Goal: Information Seeking & Learning: Learn about a topic

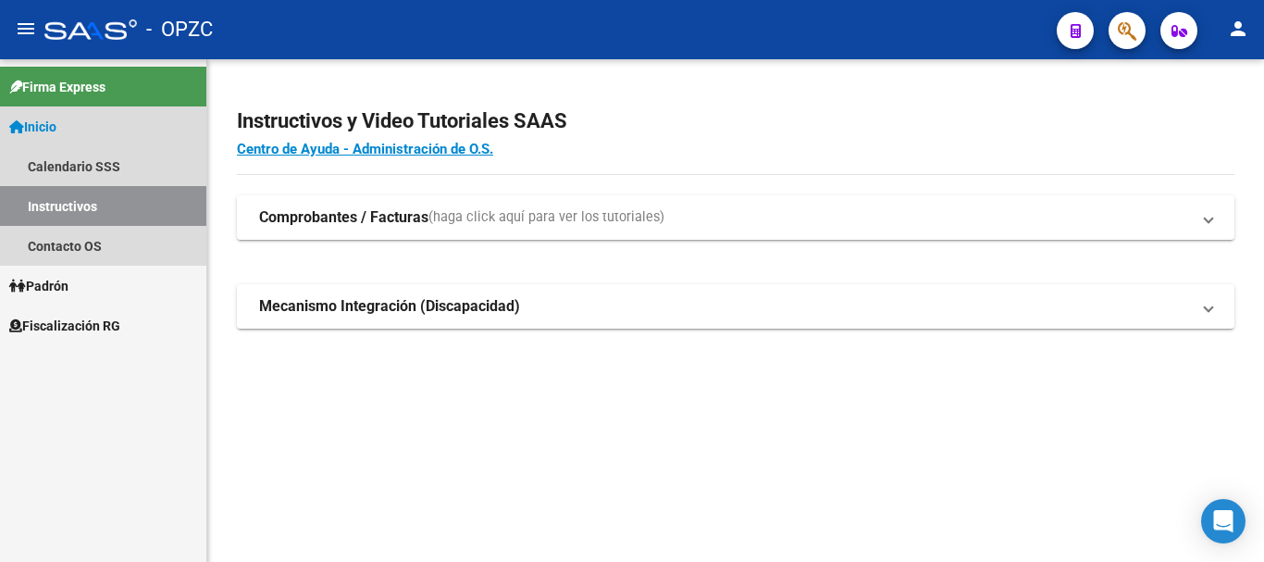
click at [55, 128] on span "Inicio" at bounding box center [32, 127] width 47 height 20
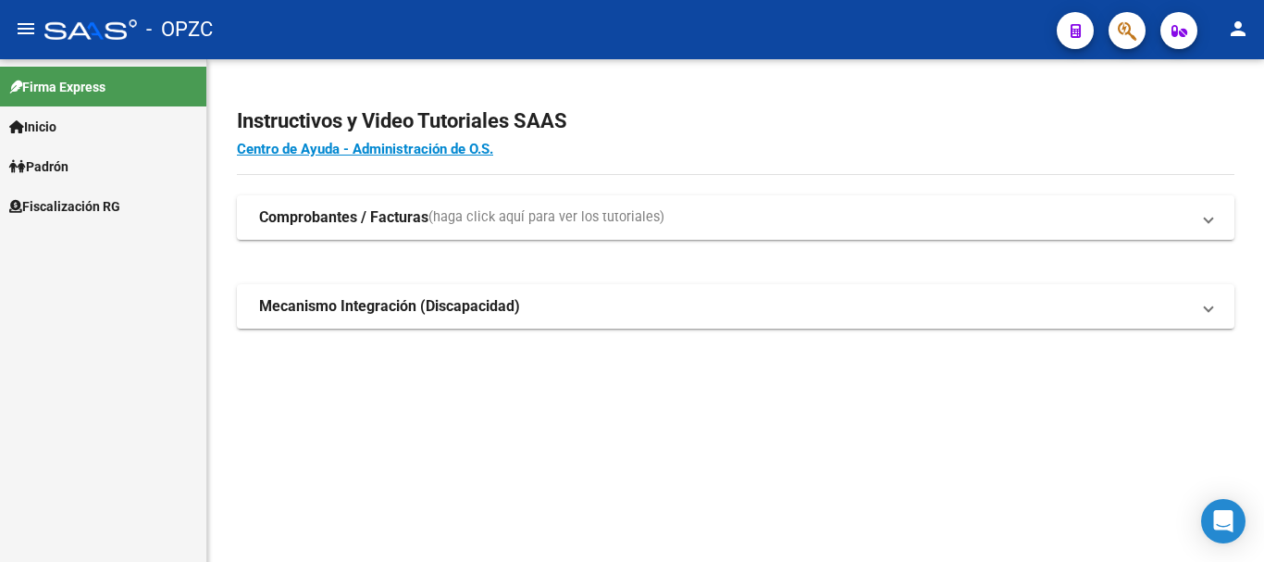
click at [49, 167] on span "Padrón" at bounding box center [38, 166] width 59 height 20
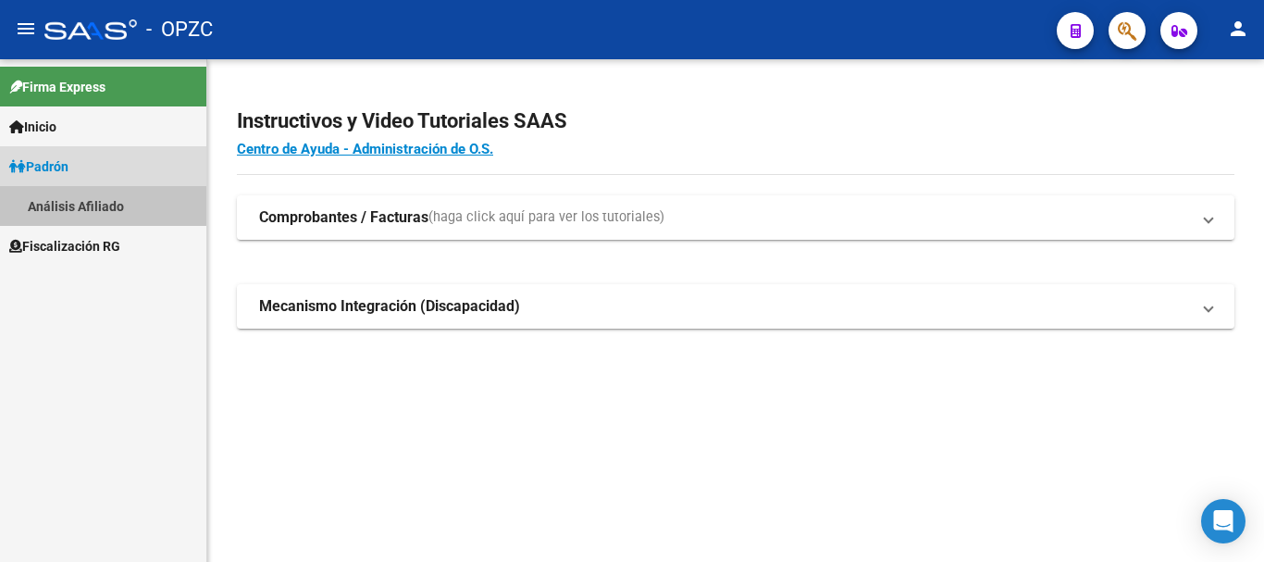
click at [73, 204] on link "Análisis Afiliado" at bounding box center [103, 206] width 206 height 40
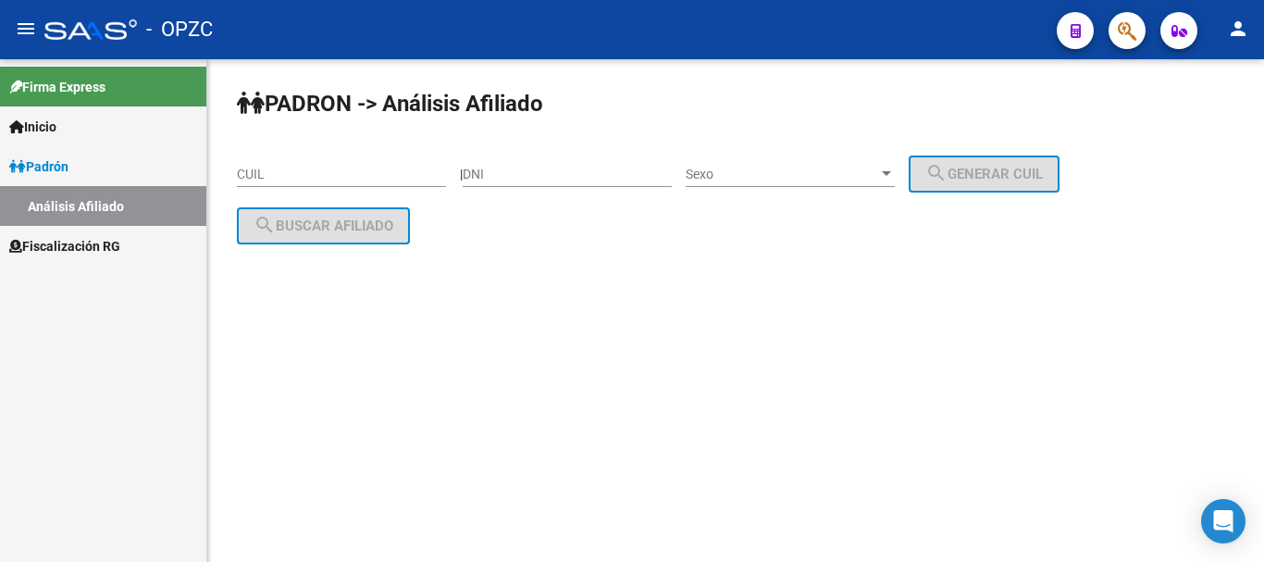
click at [302, 169] on input "CUIL" at bounding box center [341, 175] width 209 height 16
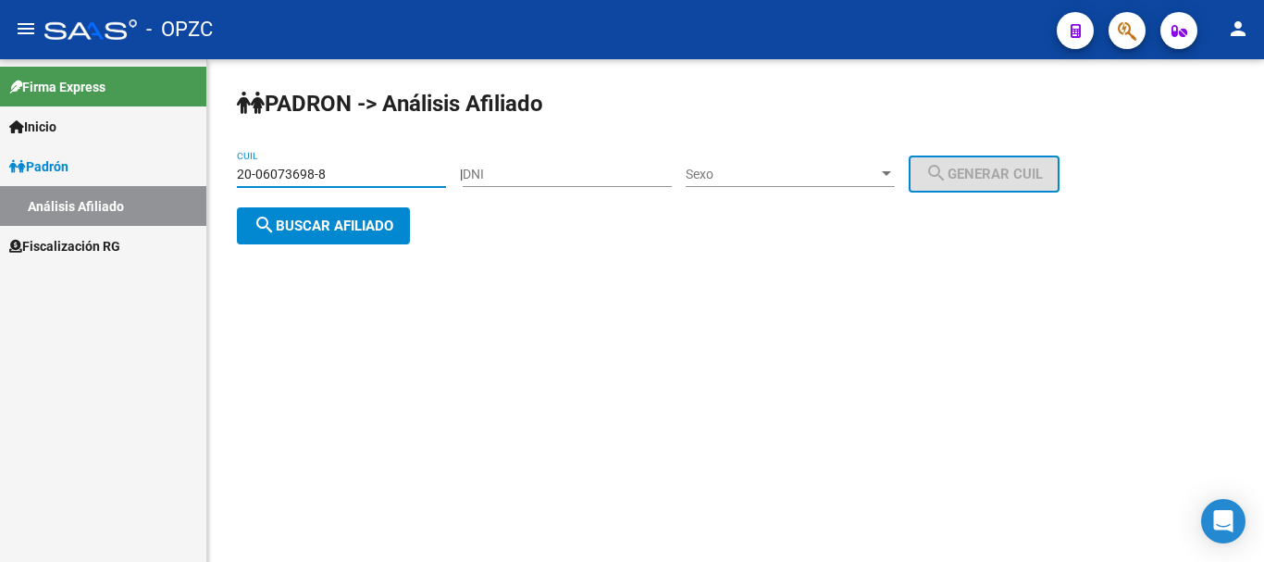
type input "20-06073698-8"
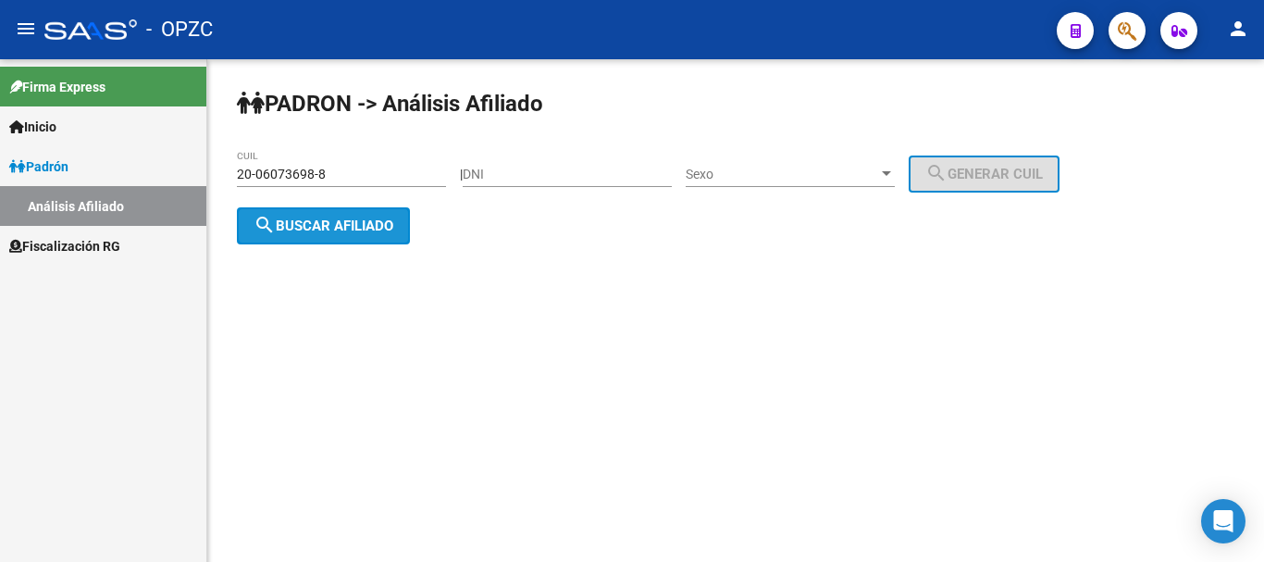
click at [352, 219] on span "search Buscar afiliado" at bounding box center [324, 225] width 140 height 17
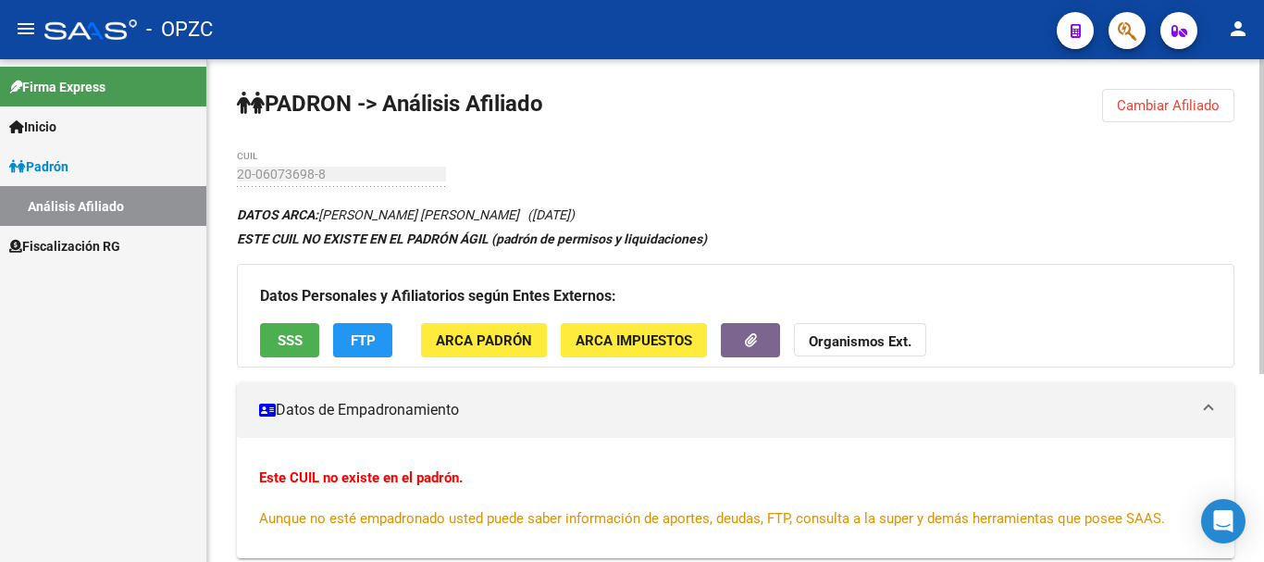
click at [1249, 444] on div "PADRON -> Análisis Afiliado Cambiar Afiliado 20-06073698-8 CUIL DATOS ARCA: [PE…" at bounding box center [735, 460] width 1057 height 802
click at [863, 344] on strong "Organismos Ext." at bounding box center [860, 341] width 103 height 17
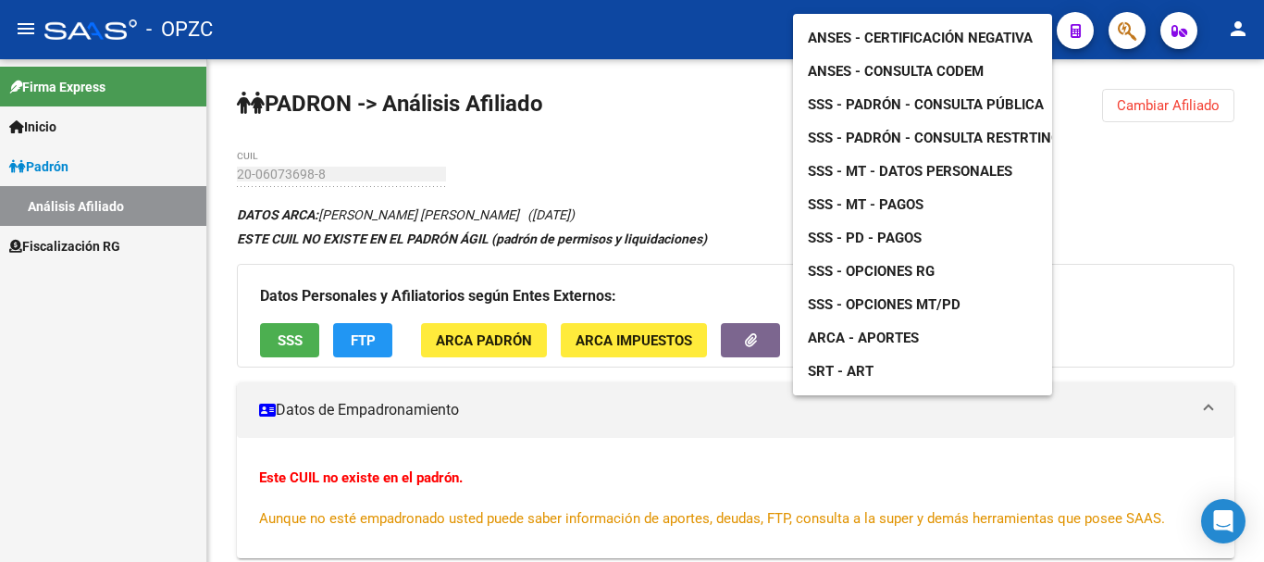
click at [736, 289] on div at bounding box center [632, 281] width 1264 height 562
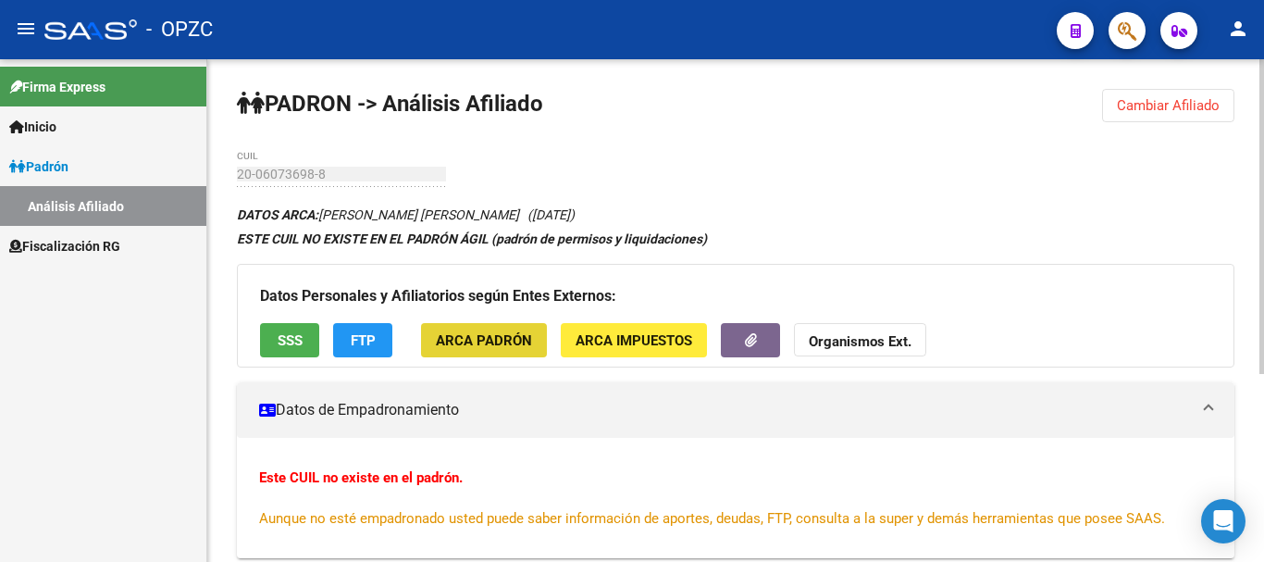
click at [501, 337] on span "ARCA Padrón" at bounding box center [484, 340] width 96 height 17
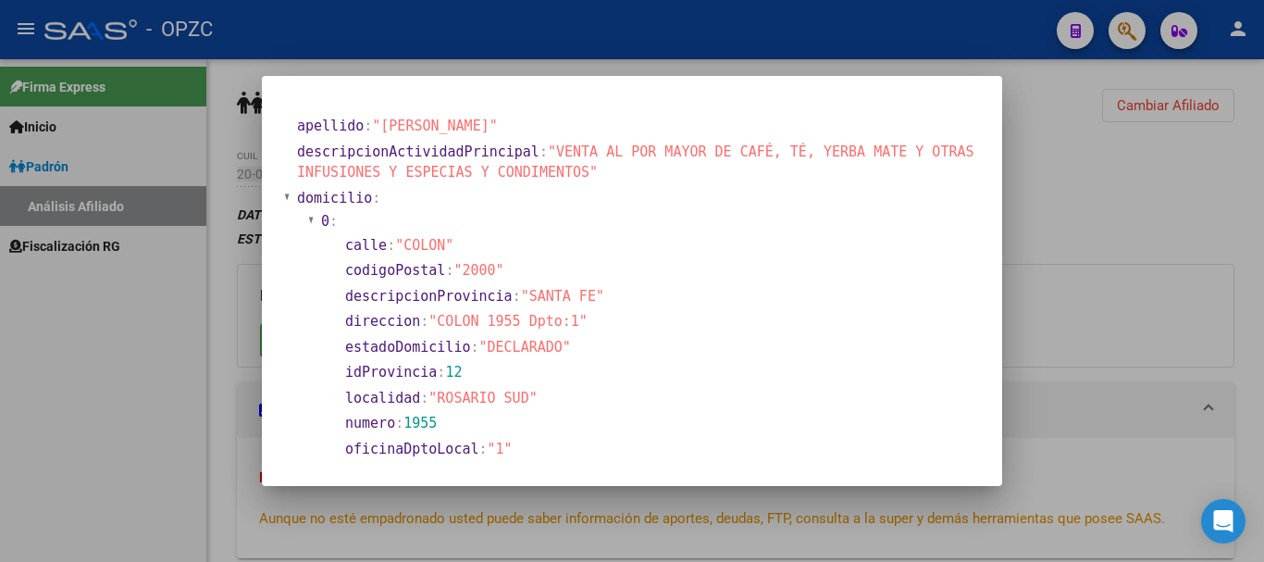
click at [778, 253] on section "calle : "COLON"" at bounding box center [658, 245] width 627 height 21
drag, startPoint x: 1004, startPoint y: 139, endPoint x: 1014, endPoint y: 212, distance: 73.8
click at [1014, 212] on div at bounding box center [632, 281] width 1264 height 562
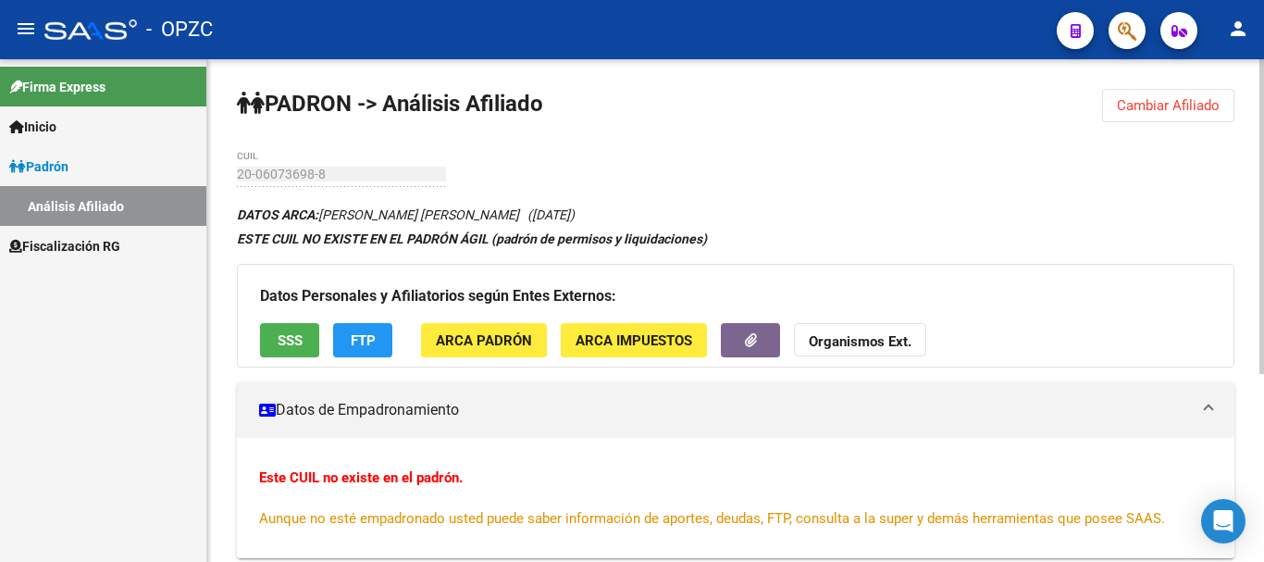
click at [1012, 169] on div "PADRON -> Análisis Afiliado Cambiar Afiliado 20-06073698-8 CUIL DATOS ARCA: [PE…" at bounding box center [735, 460] width 1057 height 802
drag, startPoint x: 675, startPoint y: 169, endPoint x: 820, endPoint y: 228, distance: 156.6
click at [820, 228] on div "PADRON -> Análisis Afiliado Cambiar Afiliado 20-06073698-8 CUIL DATOS ARCA: [PE…" at bounding box center [735, 460] width 1057 height 802
click at [605, 476] on div "Este CUIL no existe en el padrón. Aunque no esté empadronado usted puede saber …" at bounding box center [735, 497] width 953 height 61
click at [359, 340] on span "FTP" at bounding box center [363, 340] width 25 height 17
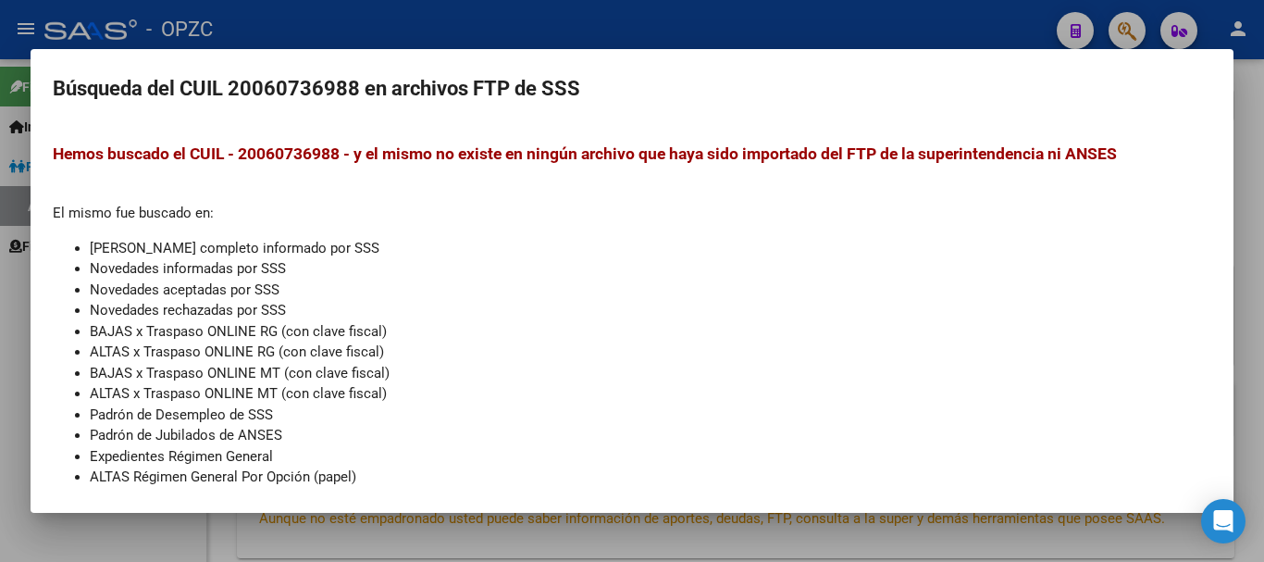
click at [716, 76] on h2 "Búsqueda del CUIL 20060736988 en archivos FTP de SSS" at bounding box center [632, 88] width 1159 height 35
click at [748, 36] on div at bounding box center [632, 281] width 1264 height 562
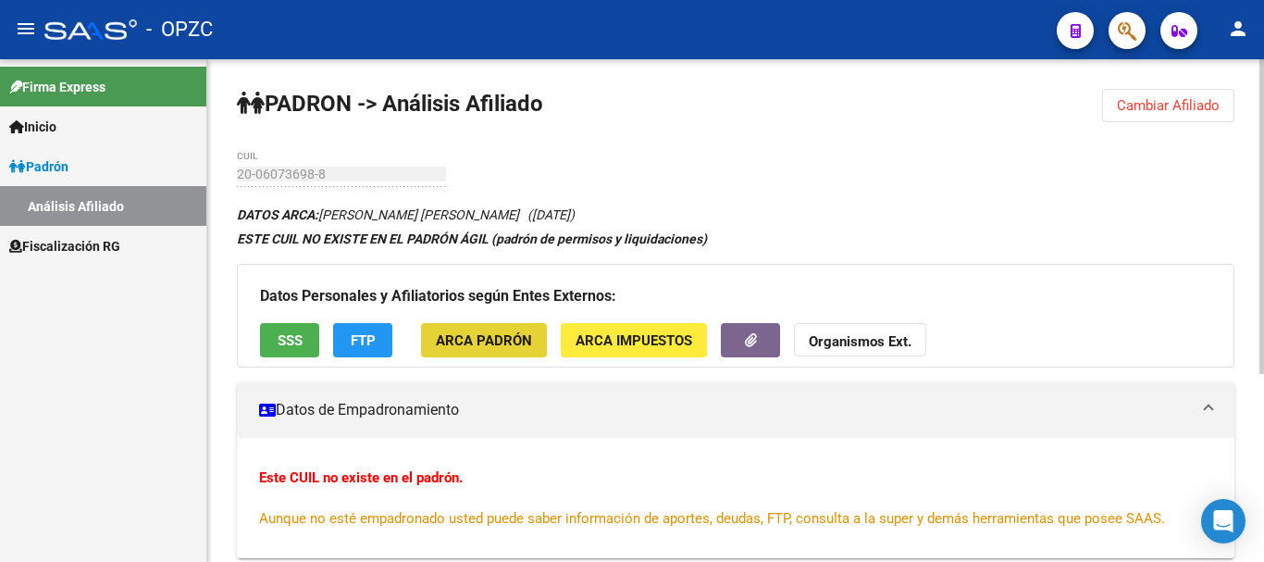
click at [479, 346] on span "ARCA Padrón" at bounding box center [484, 340] width 96 height 17
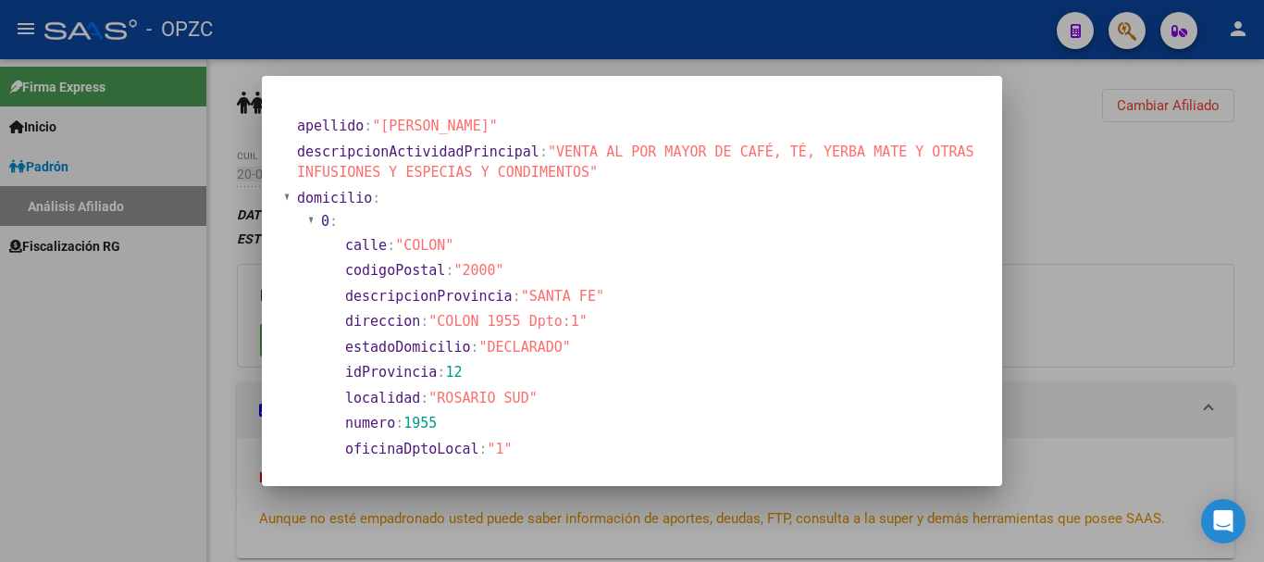
click at [1153, 145] on div at bounding box center [632, 281] width 1264 height 562
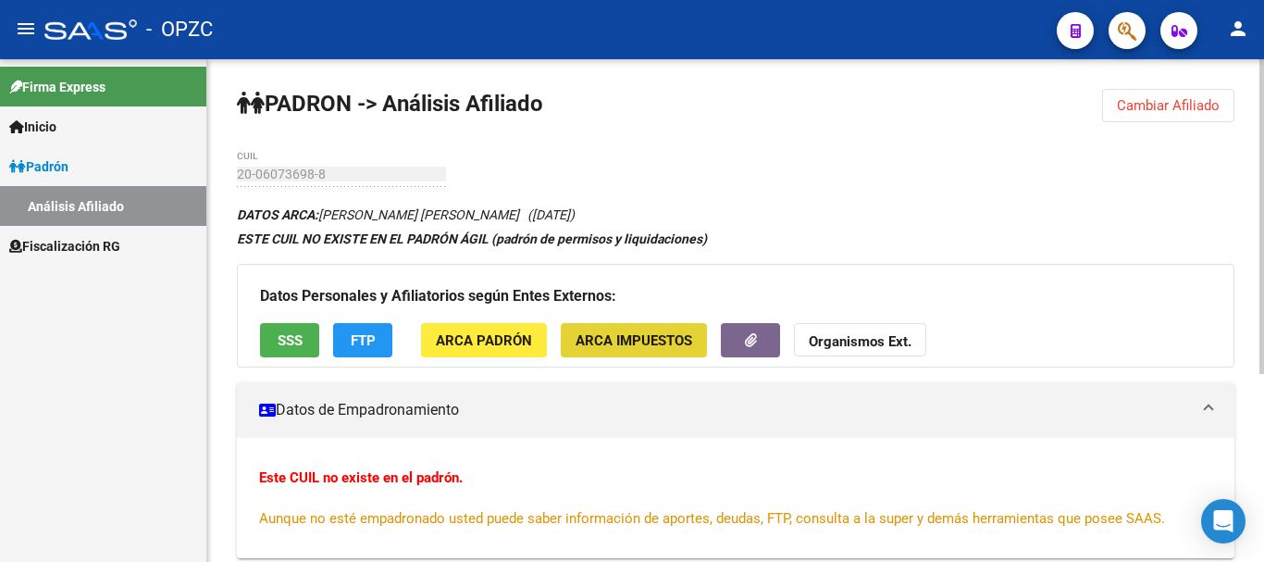
click at [646, 345] on span "ARCA Impuestos" at bounding box center [634, 340] width 117 height 17
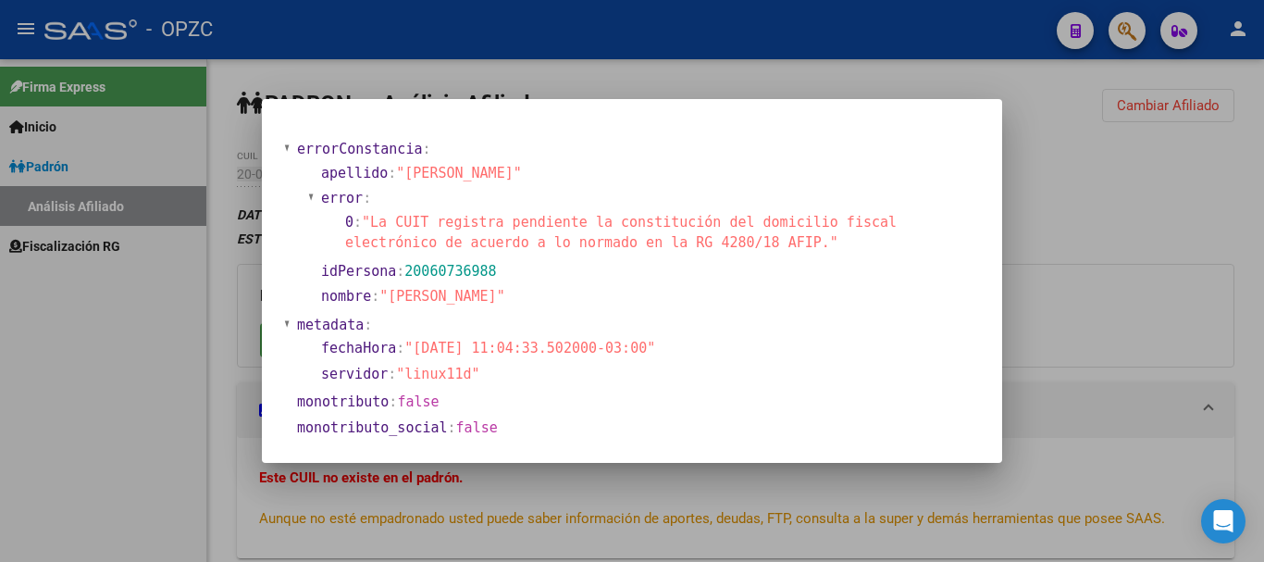
click at [1137, 279] on div at bounding box center [632, 281] width 1264 height 562
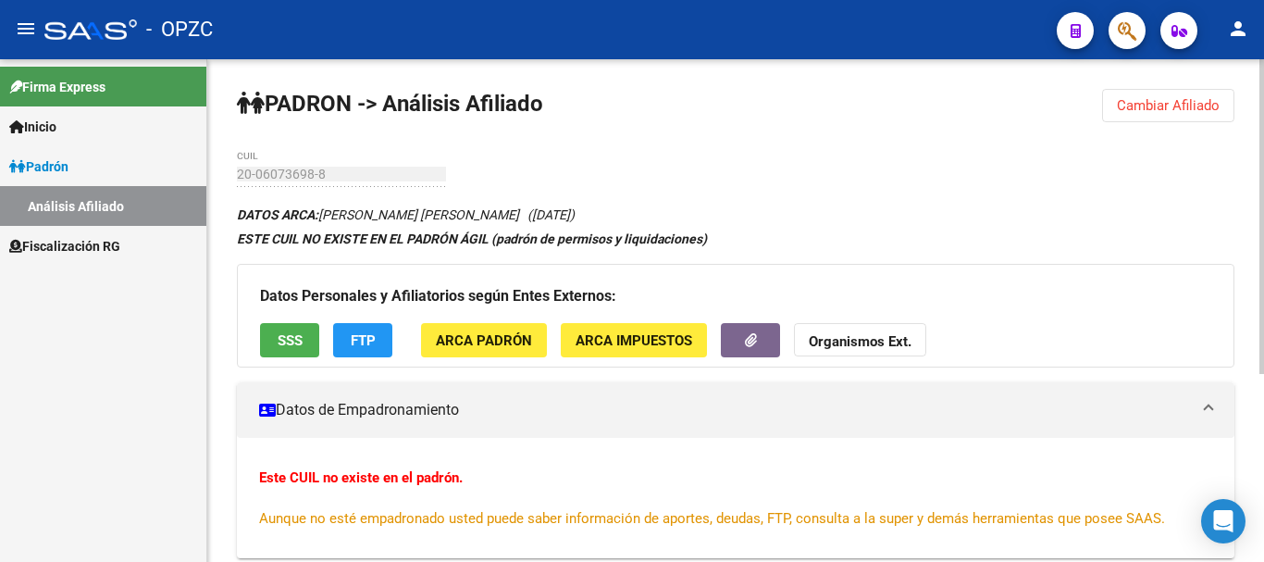
click at [863, 333] on strong "Organismos Ext." at bounding box center [860, 341] width 103 height 17
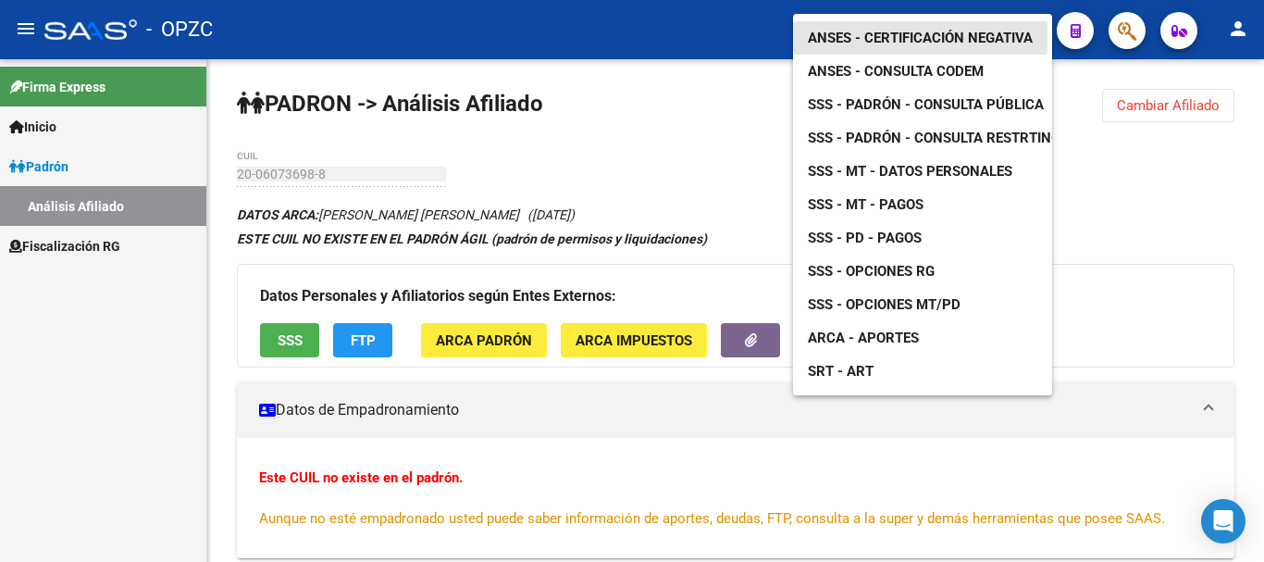
click at [934, 30] on span "ANSES - Certificación Negativa" at bounding box center [920, 38] width 225 height 17
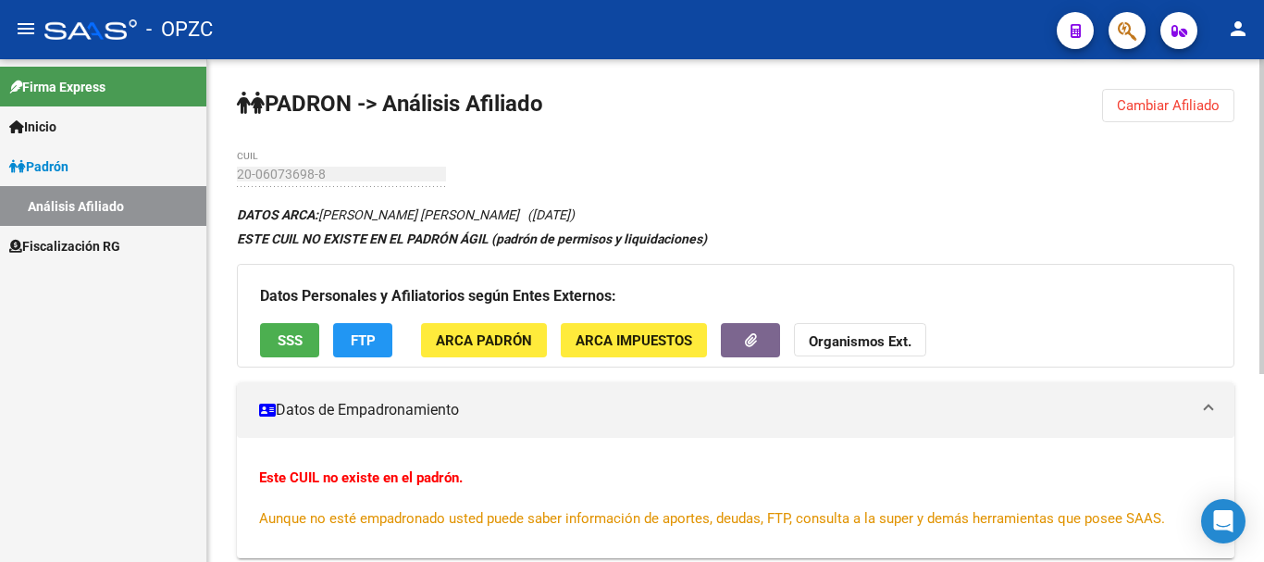
click at [858, 342] on strong "Organismos Ext." at bounding box center [860, 341] width 103 height 17
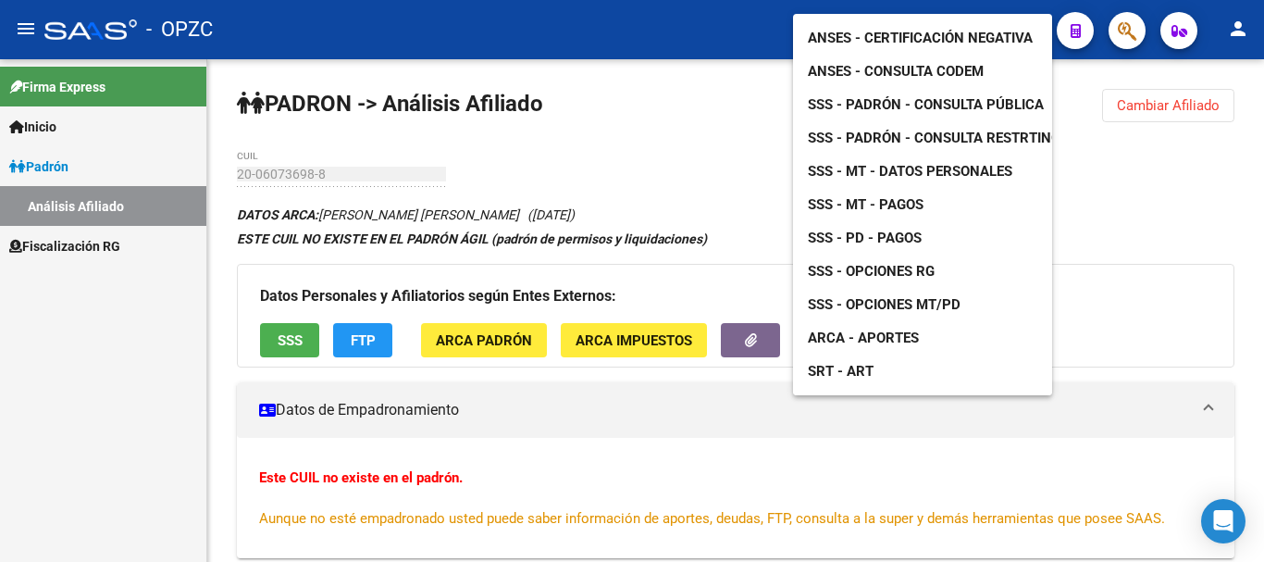
click at [753, 233] on div at bounding box center [632, 281] width 1264 height 562
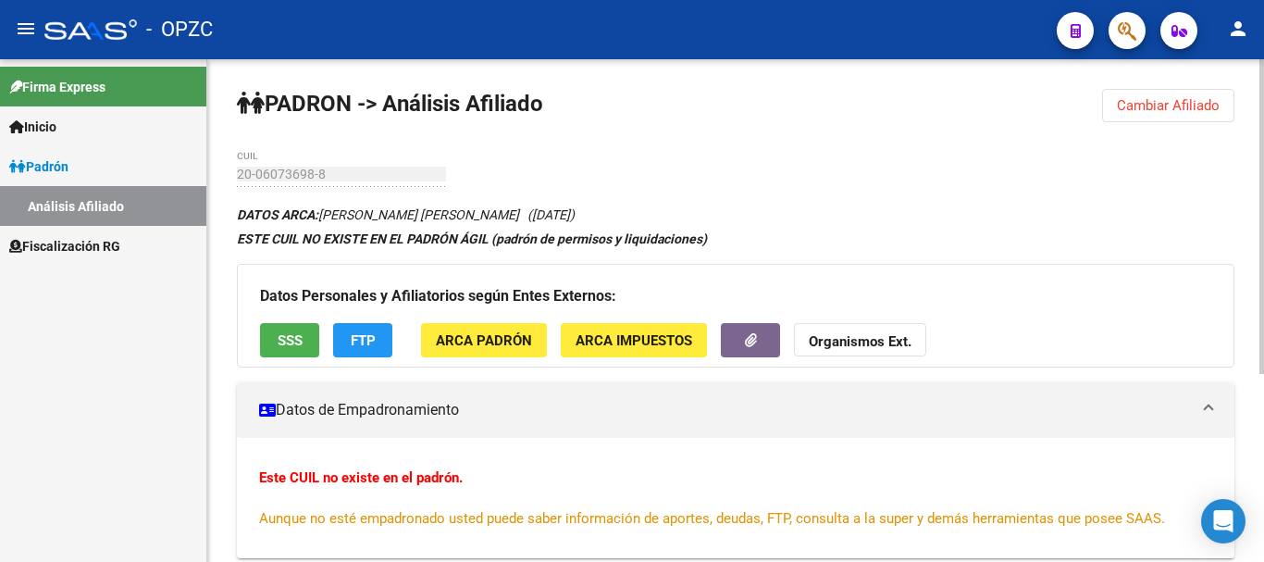
click at [301, 337] on span "SSS" at bounding box center [290, 340] width 25 height 17
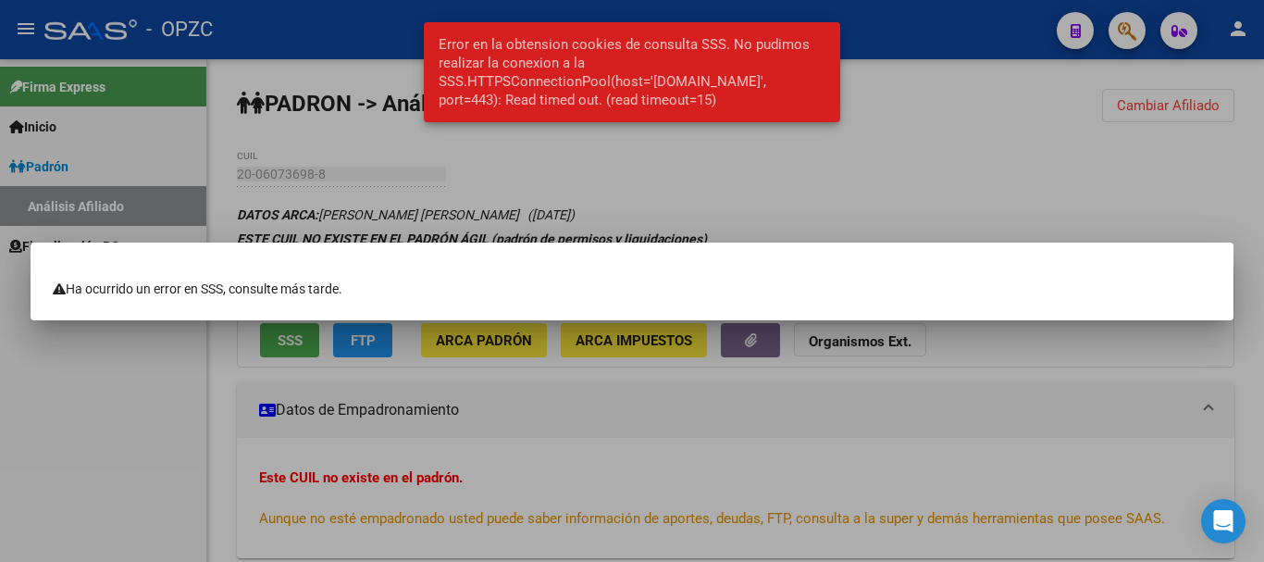
click at [905, 168] on div at bounding box center [632, 281] width 1264 height 562
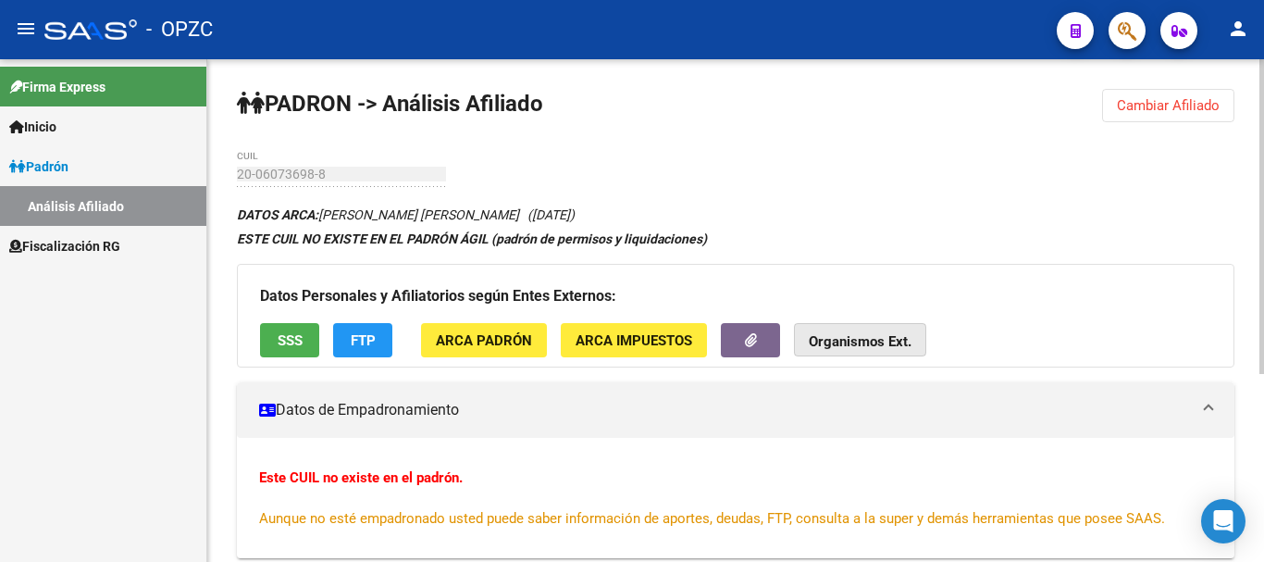
click at [882, 342] on strong "Organismos Ext." at bounding box center [860, 341] width 103 height 17
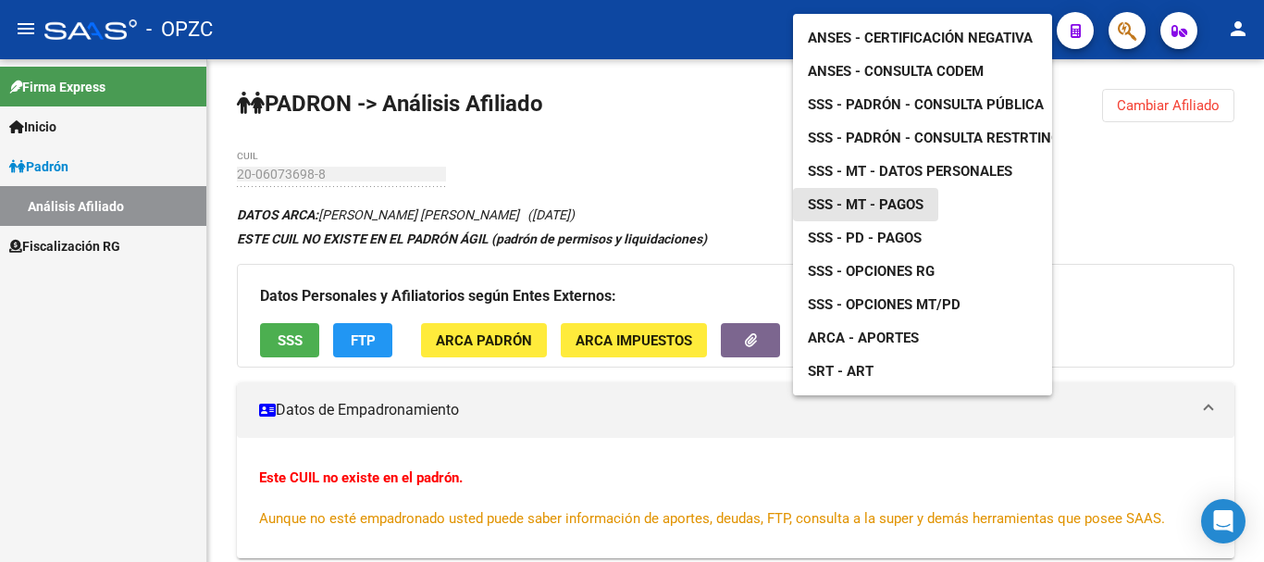
click at [900, 196] on span "SSS - MT - Pagos" at bounding box center [866, 204] width 116 height 17
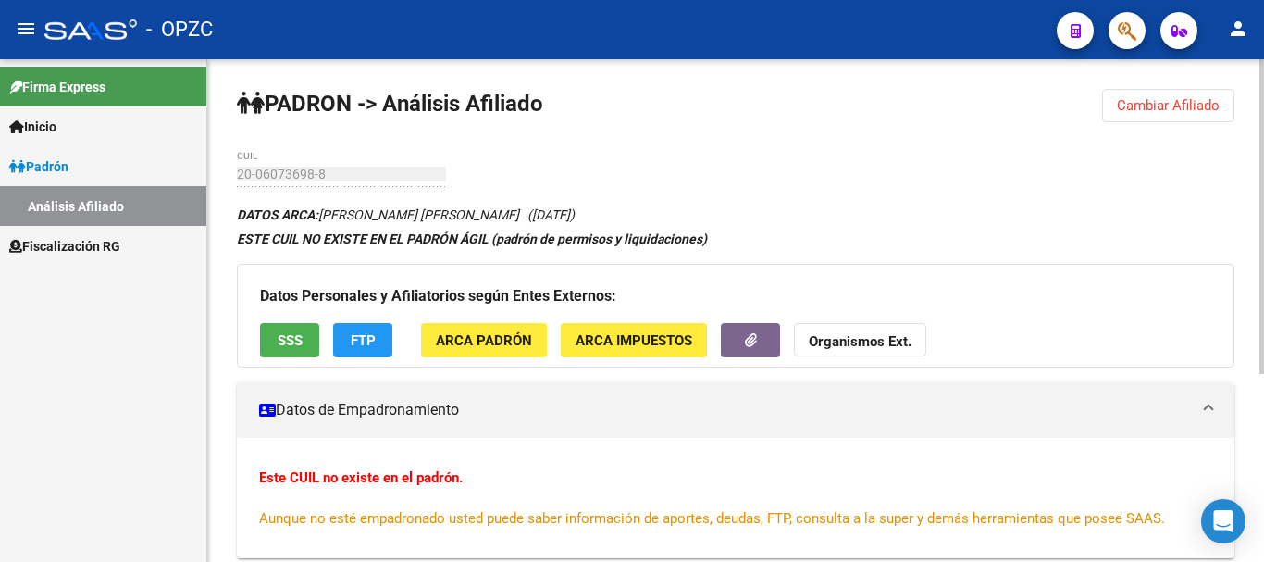
drag, startPoint x: 857, startPoint y: 337, endPoint x: 828, endPoint y: 333, distance: 28.9
click at [828, 333] on strong "Organismos Ext." at bounding box center [860, 341] width 103 height 17
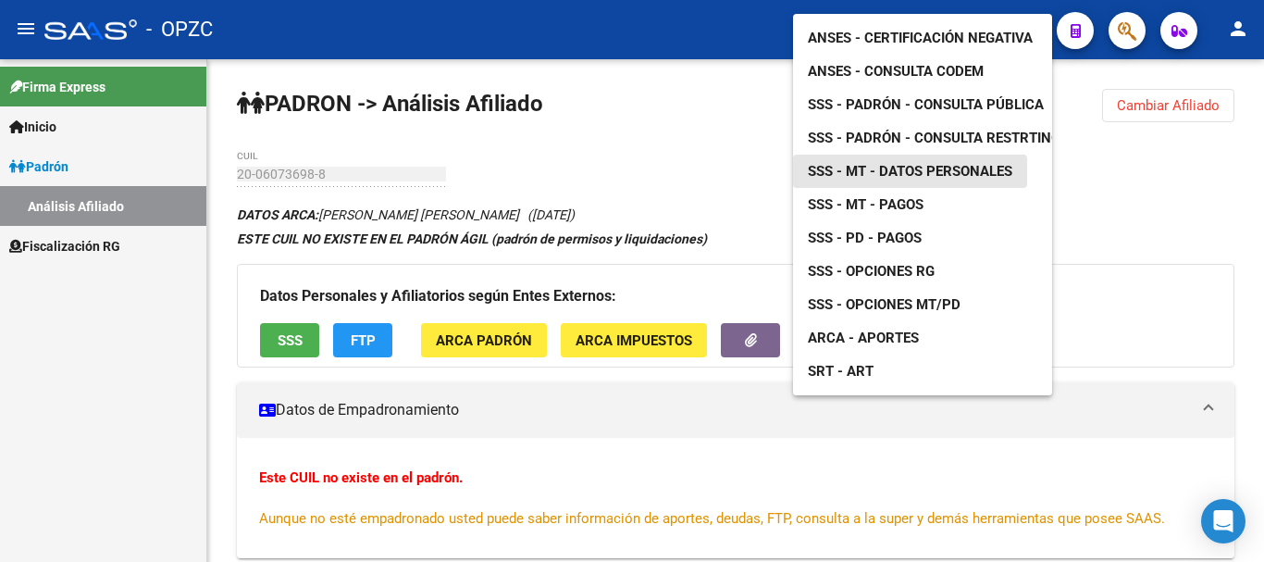
click at [864, 163] on span "SSS - MT - Datos Personales" at bounding box center [910, 171] width 205 height 17
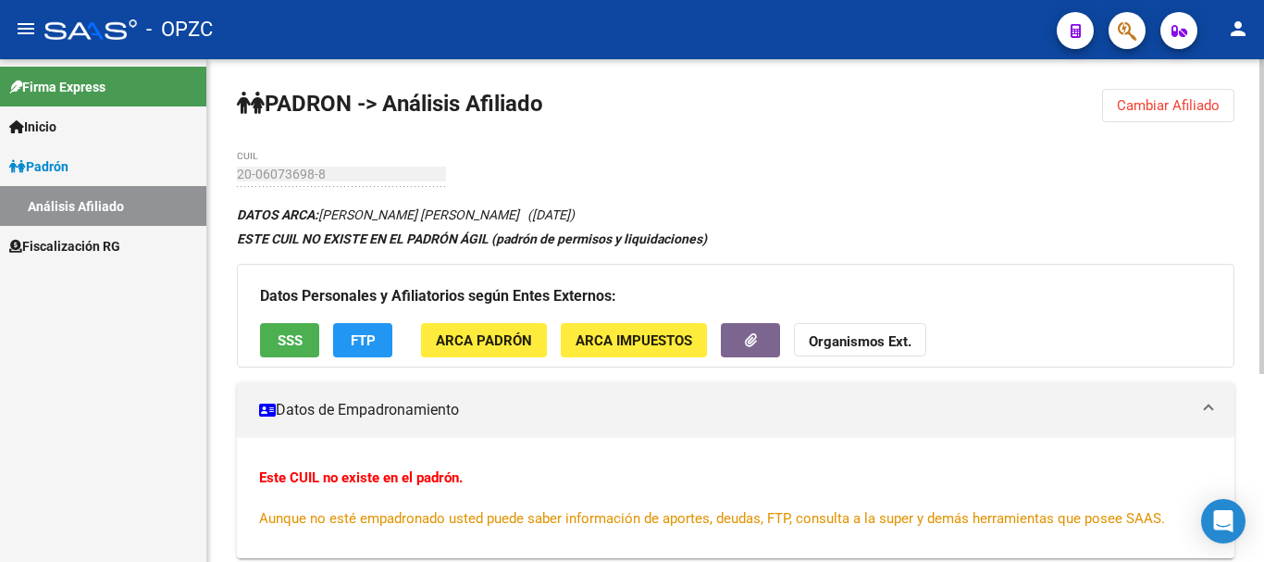
click at [879, 337] on strong "Organismos Ext." at bounding box center [860, 341] width 103 height 17
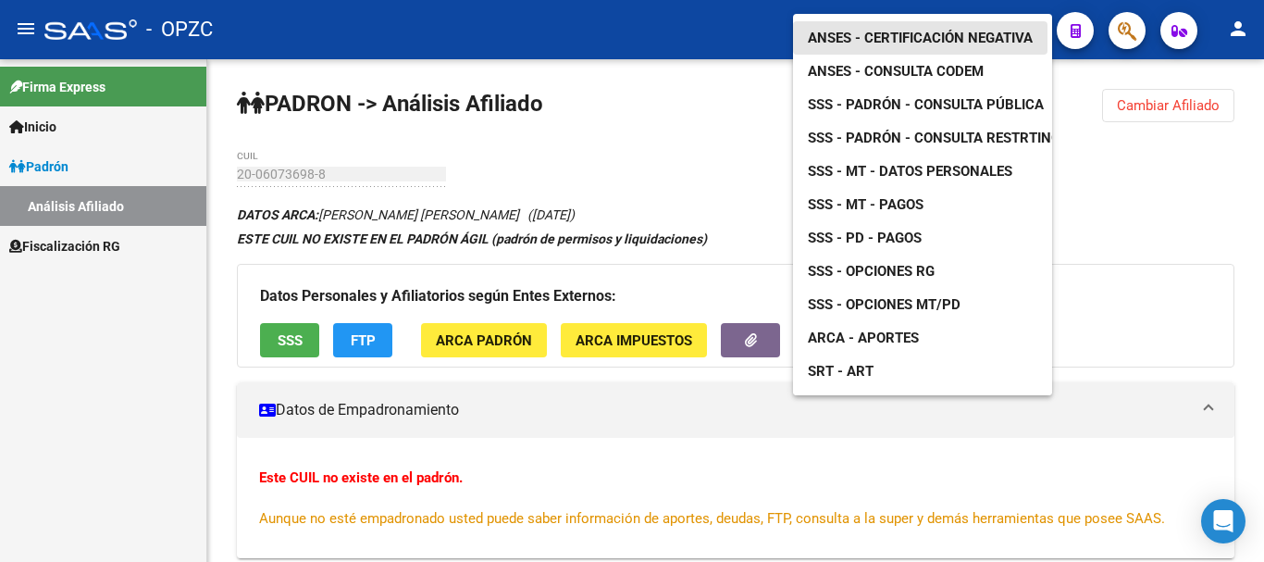
click at [963, 30] on span "ANSES - Certificación Negativa" at bounding box center [920, 38] width 225 height 17
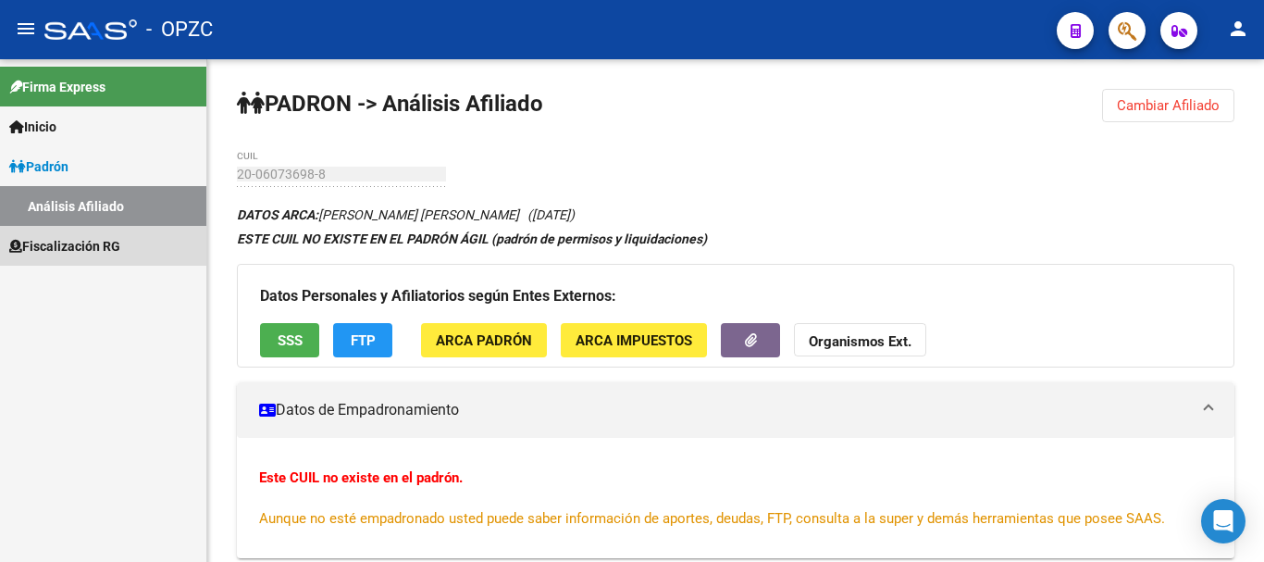
click at [75, 241] on span "Fiscalización RG" at bounding box center [64, 246] width 111 height 20
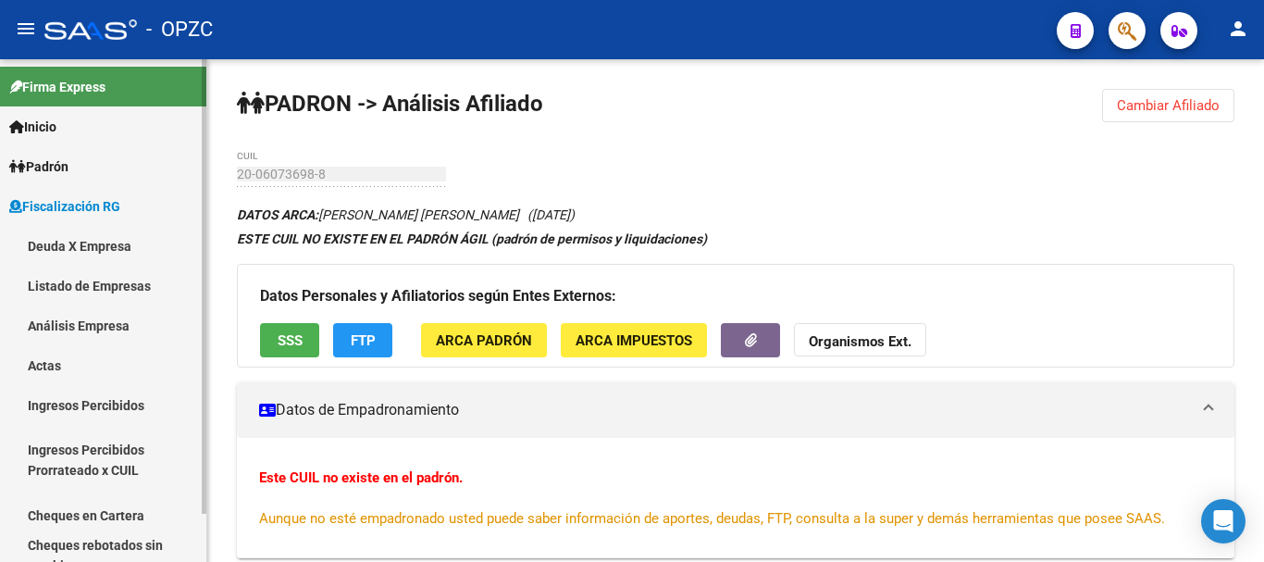
click at [106, 328] on link "Análisis Empresa" at bounding box center [103, 325] width 206 height 40
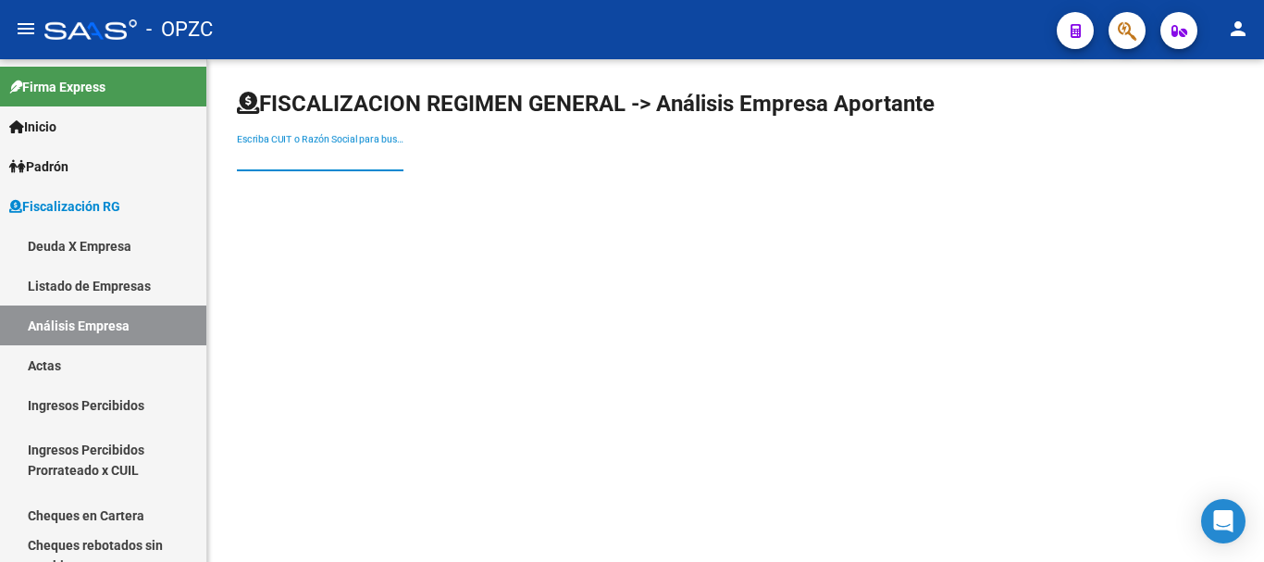
click at [278, 153] on input "Escriba CUIT o Razón Social para buscar" at bounding box center [320, 158] width 167 height 16
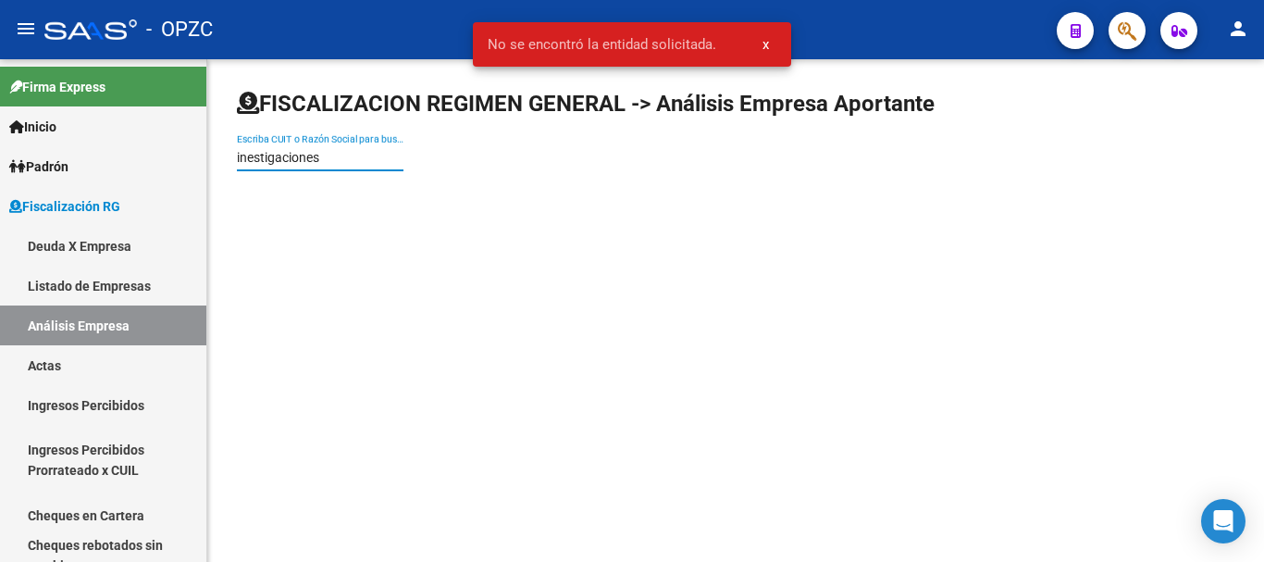
click at [248, 153] on input "inestigaciones" at bounding box center [320, 158] width 167 height 16
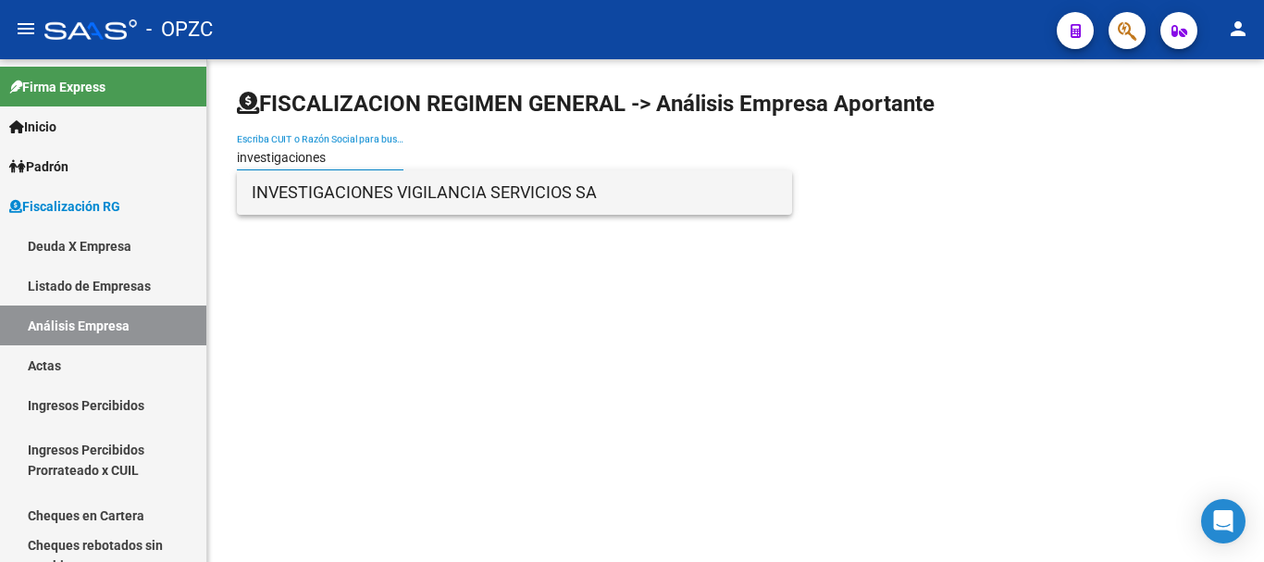
type input "investigaciones"
click at [379, 194] on span "INVESTIGACIONES VIGILANCIA SERVICIOS SA" at bounding box center [515, 192] width 526 height 44
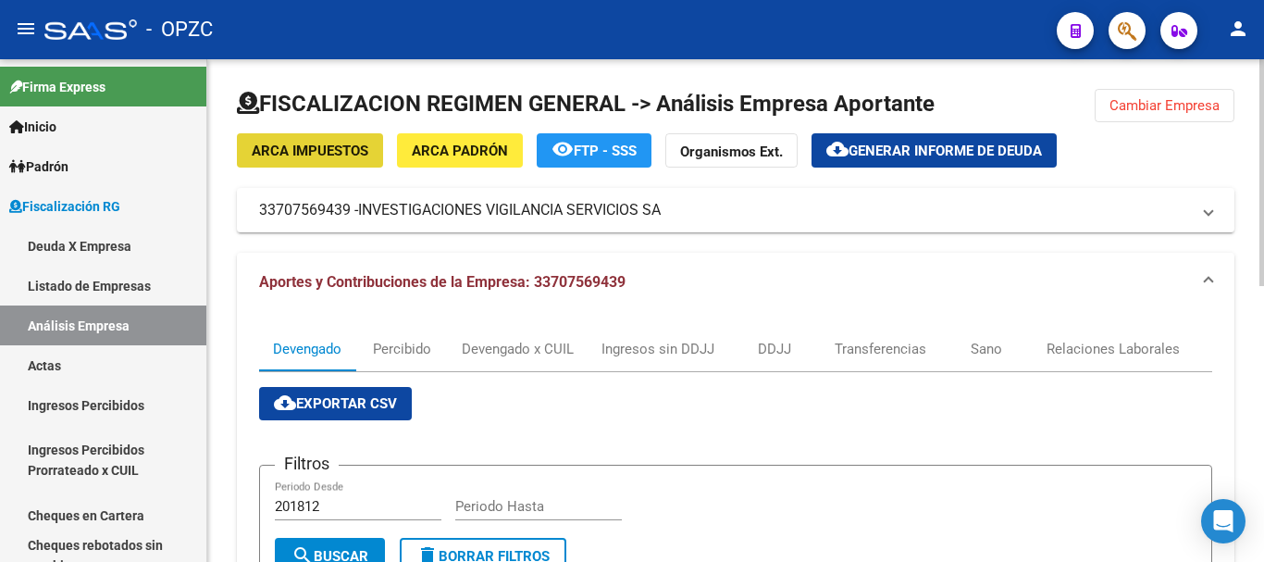
click at [328, 160] on button "ARCA Impuestos" at bounding box center [310, 150] width 146 height 34
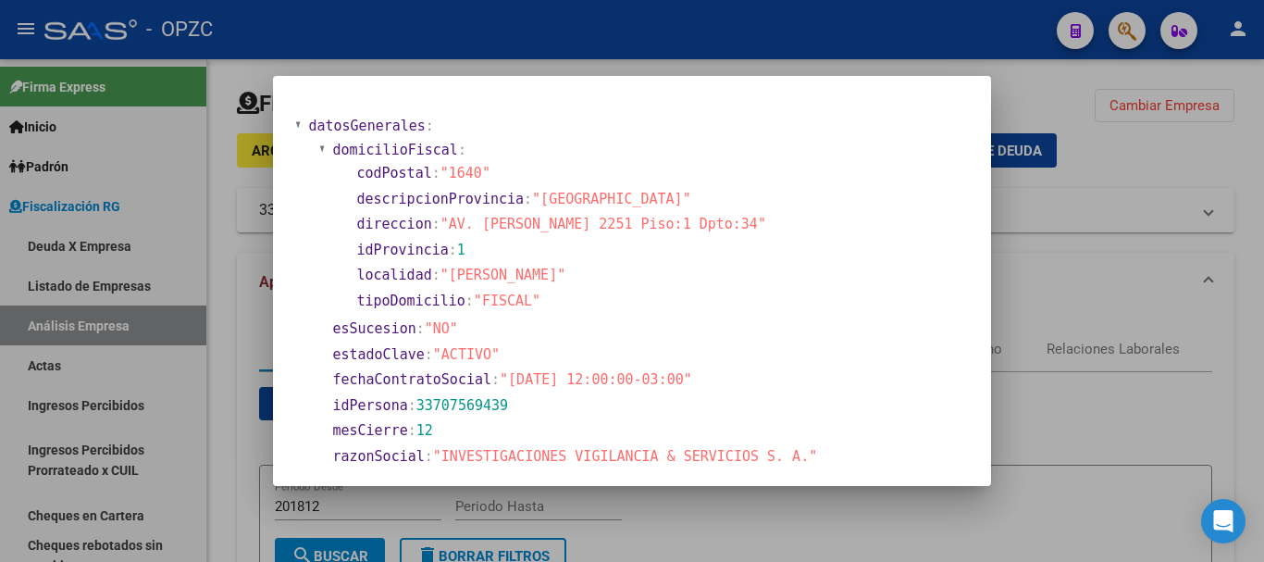
click at [942, 6] on div at bounding box center [632, 281] width 1264 height 562
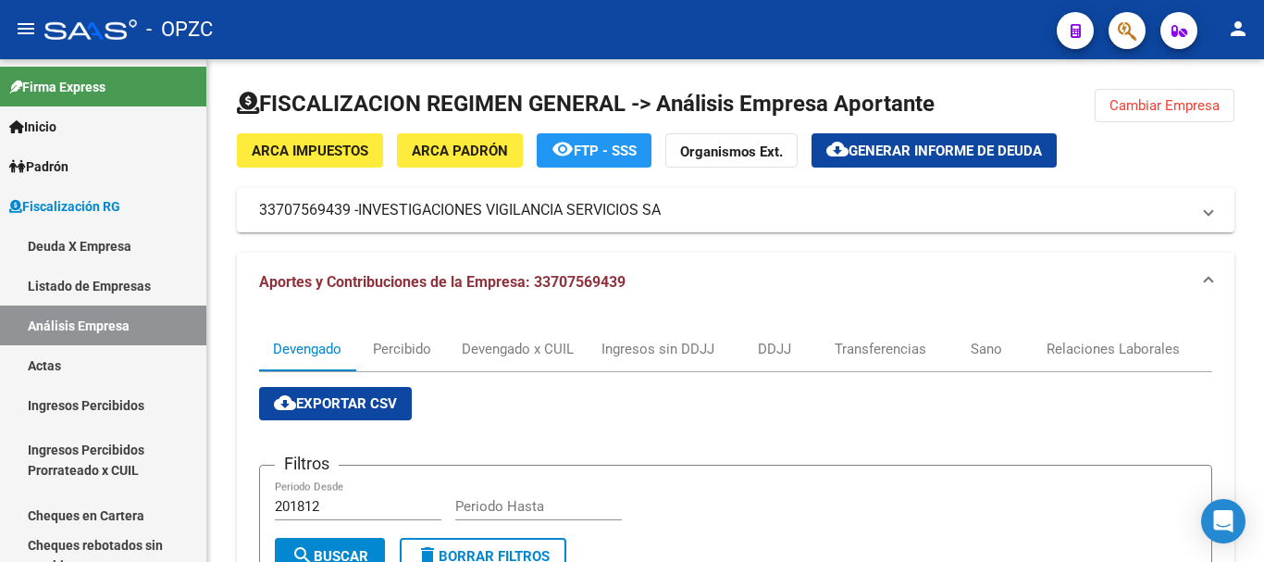
click at [942, 6] on mat-toolbar "menu - OPZC person" at bounding box center [632, 29] width 1264 height 59
click at [274, 150] on span "ARCA Impuestos" at bounding box center [310, 151] width 117 height 17
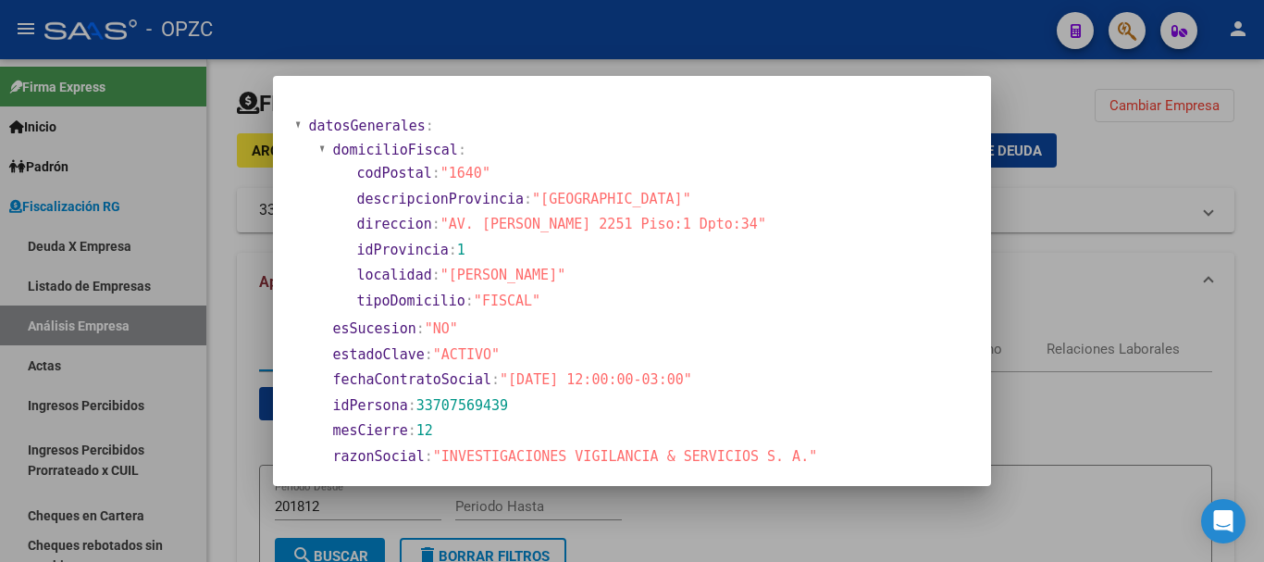
click at [1056, 277] on div at bounding box center [632, 281] width 1264 height 562
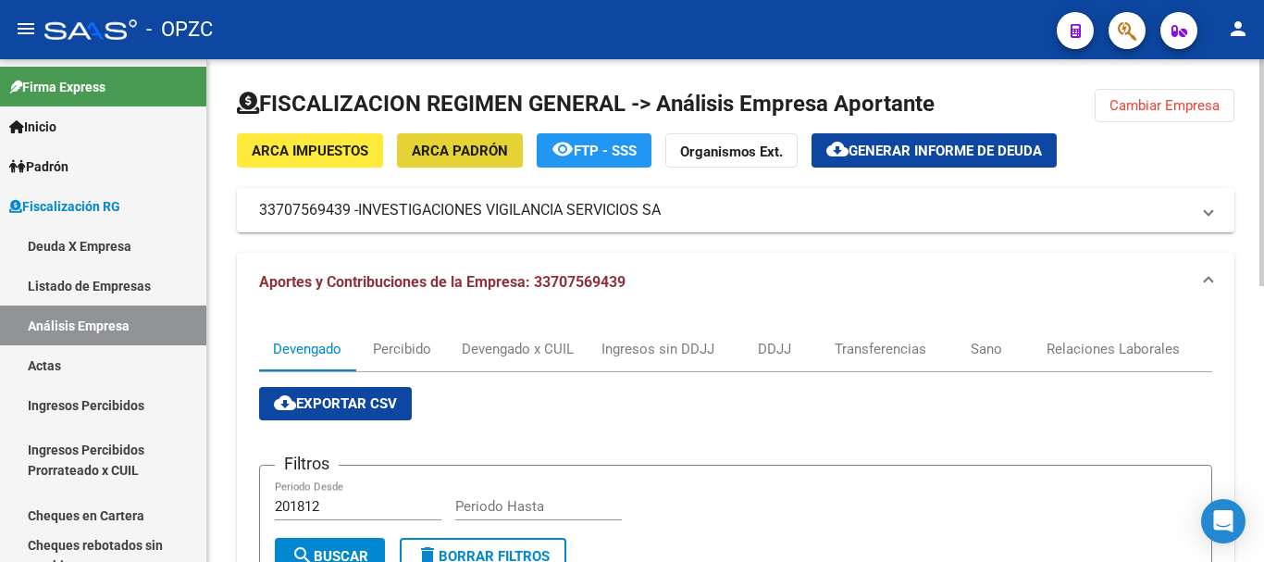
click at [463, 155] on span "ARCA Padrón" at bounding box center [460, 151] width 96 height 17
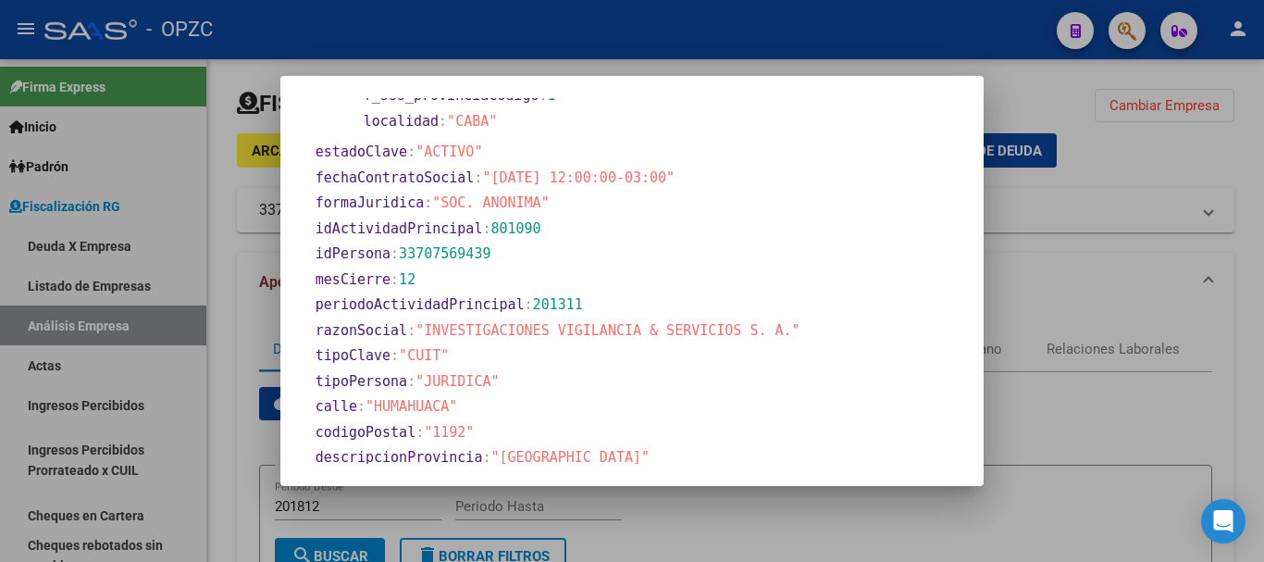
scroll to position [370, 0]
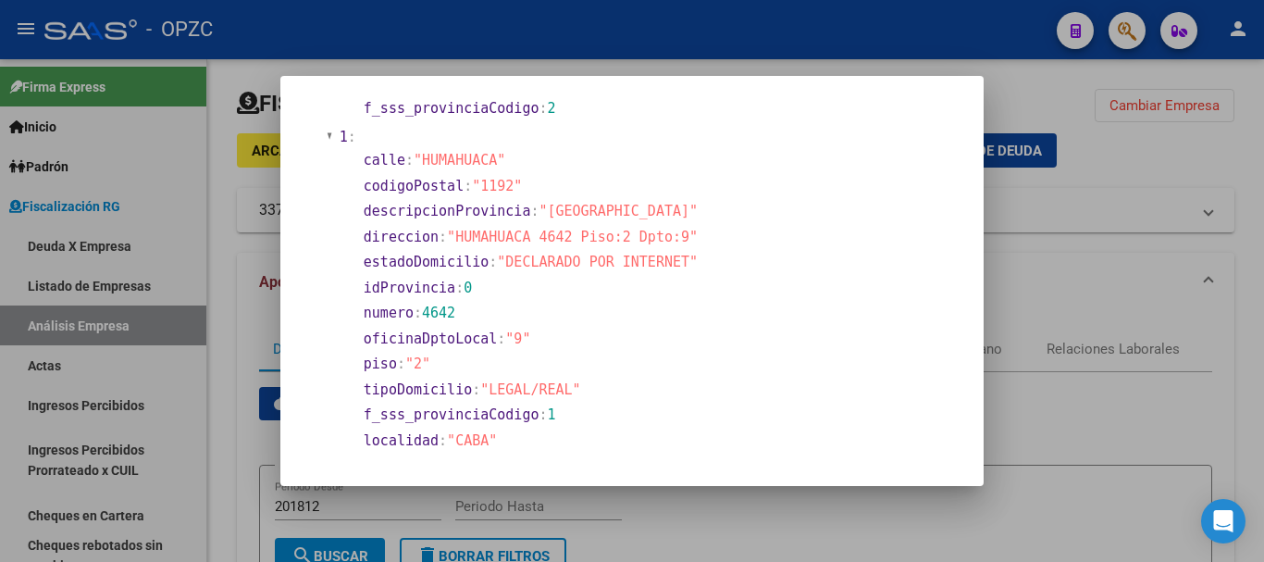
click at [1118, 278] on div at bounding box center [632, 281] width 1264 height 562
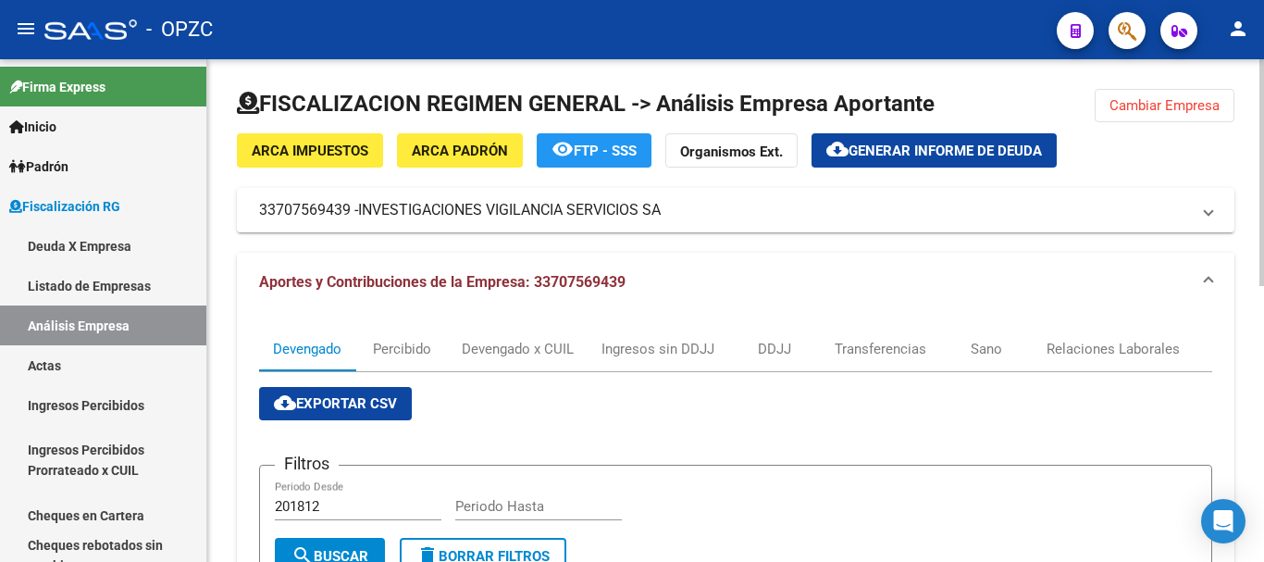
drag, startPoint x: 1118, startPoint y: 278, endPoint x: 320, endPoint y: 152, distance: 807.6
click at [824, 298] on mat-expansion-panel-header "Aportes y Contribuciones de la Empresa: 33707569439" at bounding box center [736, 282] width 998 height 59
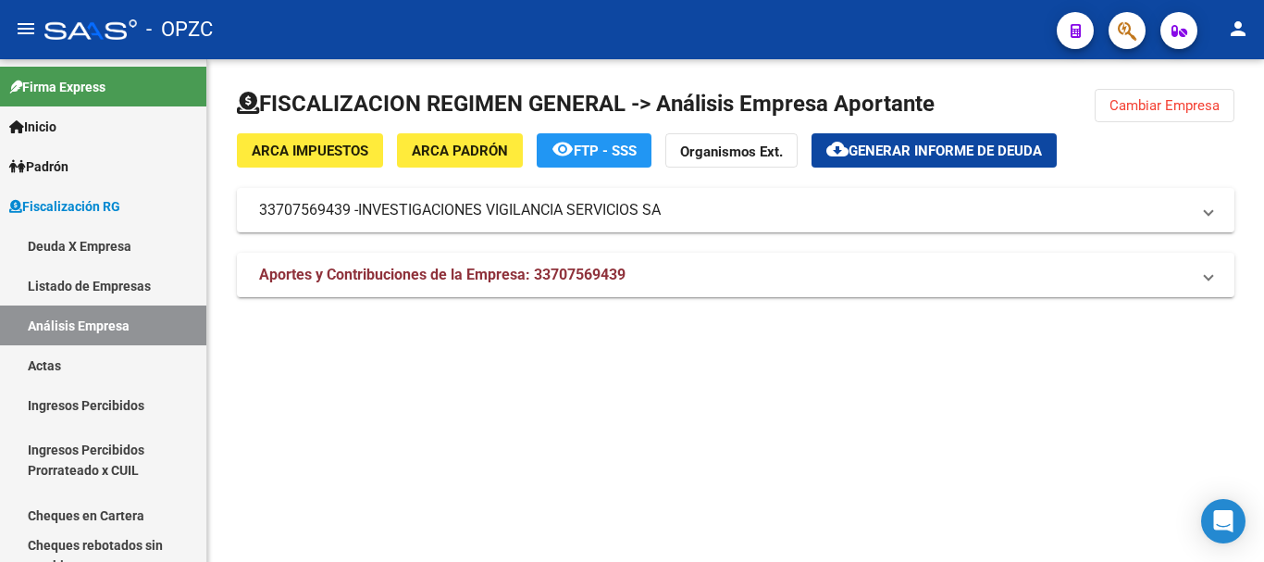
click at [359, 149] on span "ARCA Impuestos" at bounding box center [310, 151] width 117 height 17
